Goal: Check status: Check status

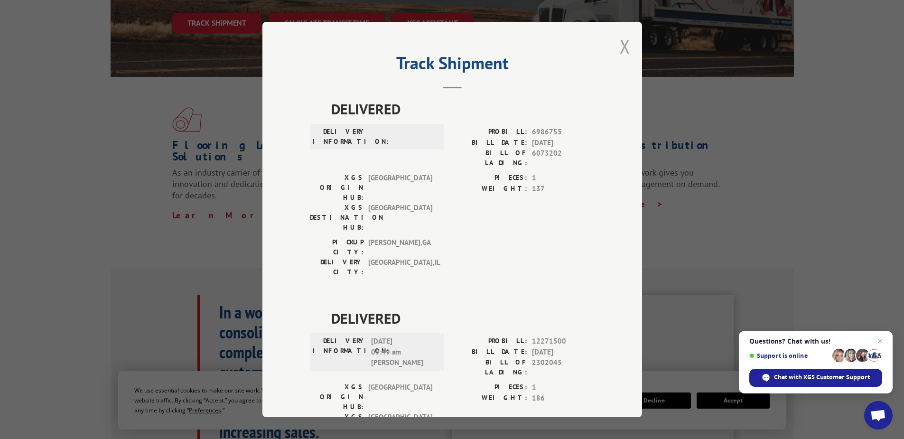
click at [626, 49] on button "Close modal" at bounding box center [625, 46] width 10 height 25
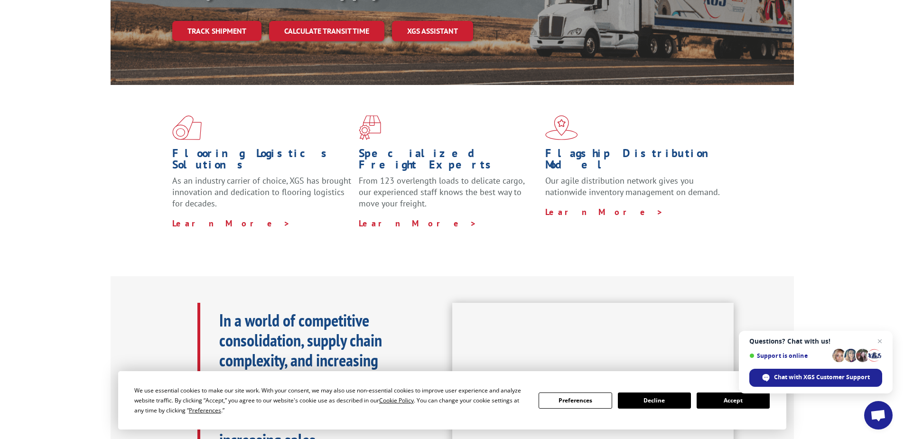
click at [206, 21] on link "Track shipment" at bounding box center [216, 31] width 89 height 20
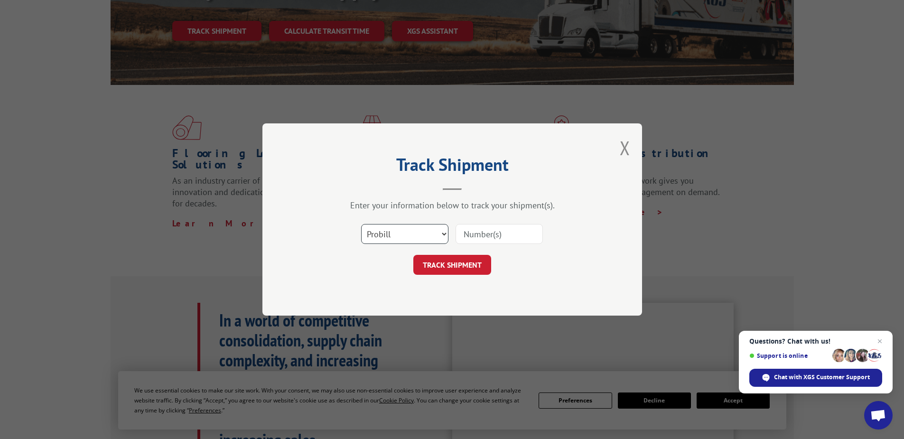
drag, startPoint x: 399, startPoint y: 234, endPoint x: 401, endPoint y: 244, distance: 10.5
click at [399, 234] on select "Select category... Probill BOL PO" at bounding box center [404, 234] width 87 height 20
select select "po"
click at [361, 224] on select "Select category... Probill BOL PO" at bounding box center [404, 234] width 87 height 20
click at [453, 234] on div "Select category... Probill BOL PO" at bounding box center [452, 233] width 285 height 31
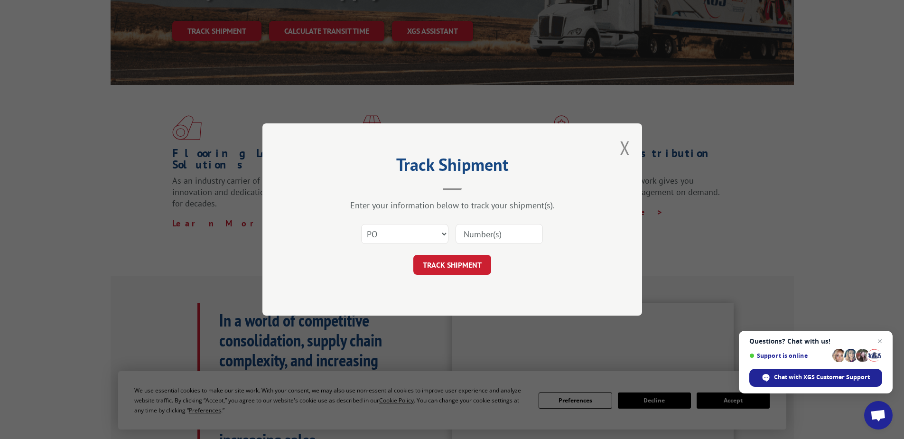
paste input "24504919"
type input "24504919"
click at [448, 264] on button "TRACK SHIPMENT" at bounding box center [452, 265] width 78 height 20
